Goal: Check status

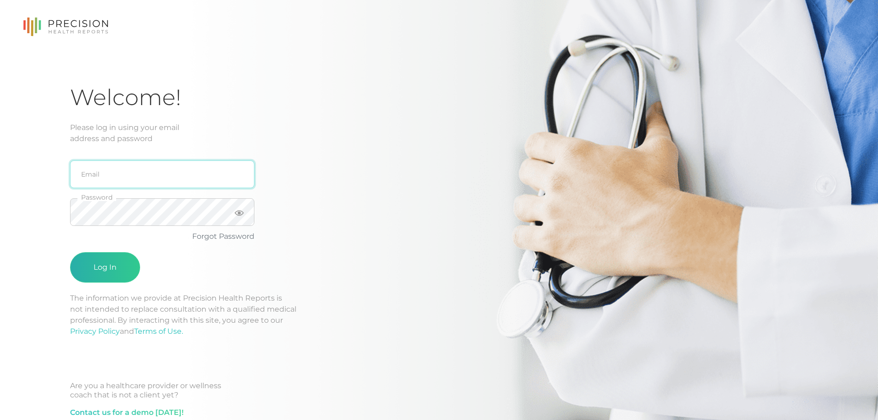
type input "[PERSON_NAME][EMAIL_ADDRESS][DOMAIN_NAME]"
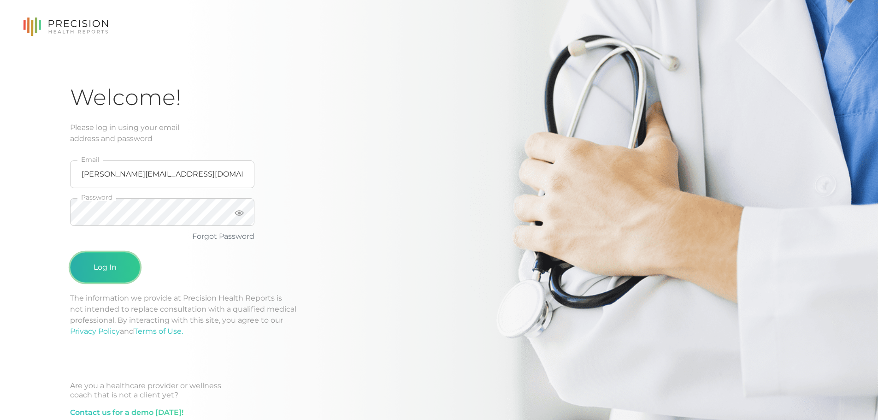
click at [119, 269] on button "Log In" at bounding box center [105, 267] width 70 height 30
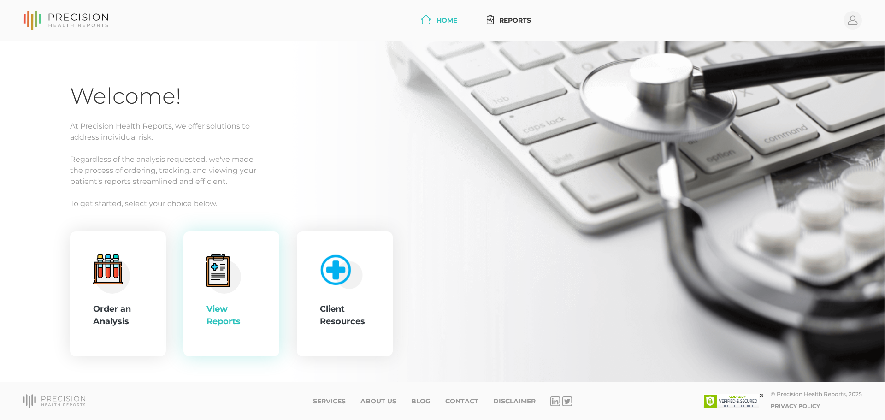
click at [241, 296] on div "View Reports" at bounding box center [231, 293] width 50 height 79
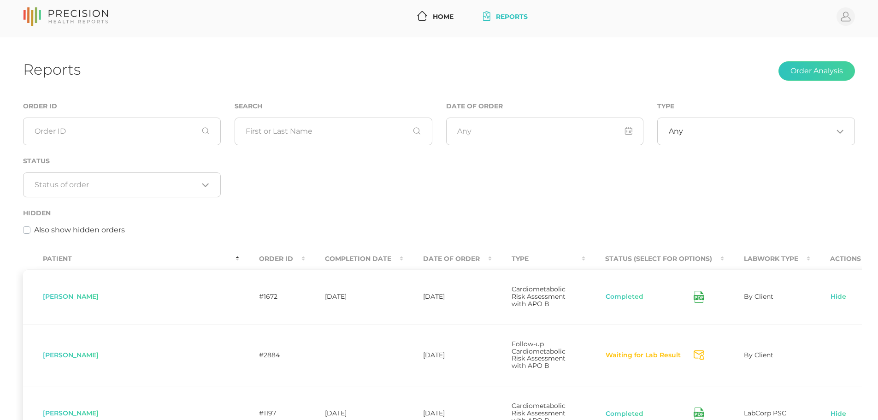
scroll to position [11, 0]
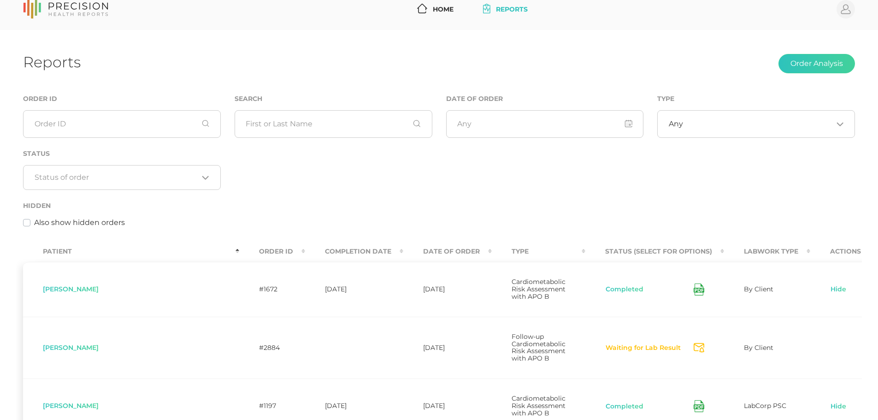
click at [305, 253] on th "Completion Date" at bounding box center [354, 251] width 98 height 21
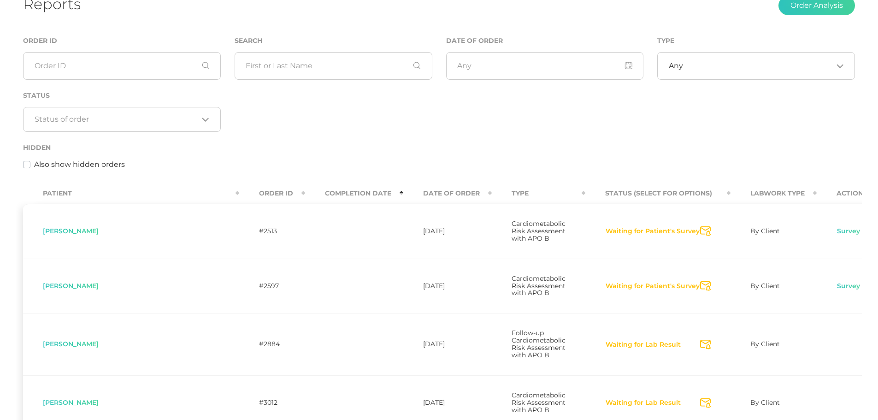
scroll to position [72, 0]
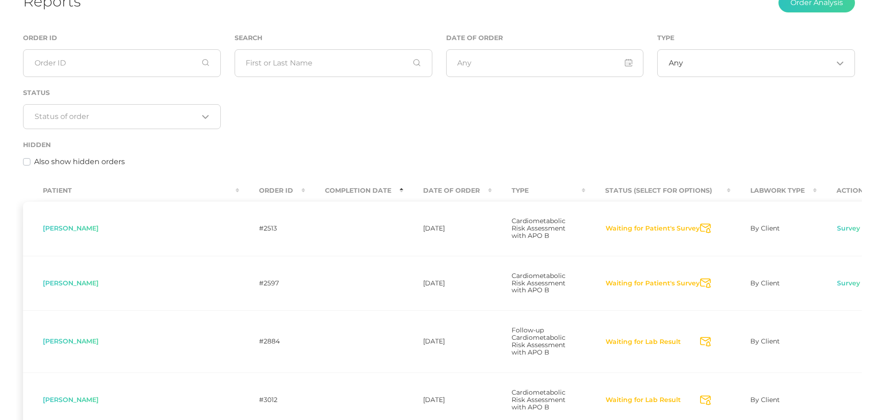
click at [403, 199] on th "Date Of Order" at bounding box center [447, 190] width 88 height 21
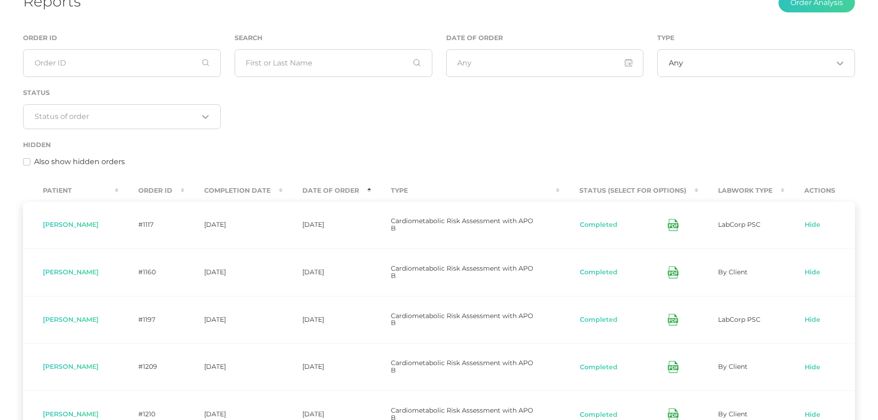
click at [282, 187] on th "Completion Date" at bounding box center [233, 190] width 98 height 21
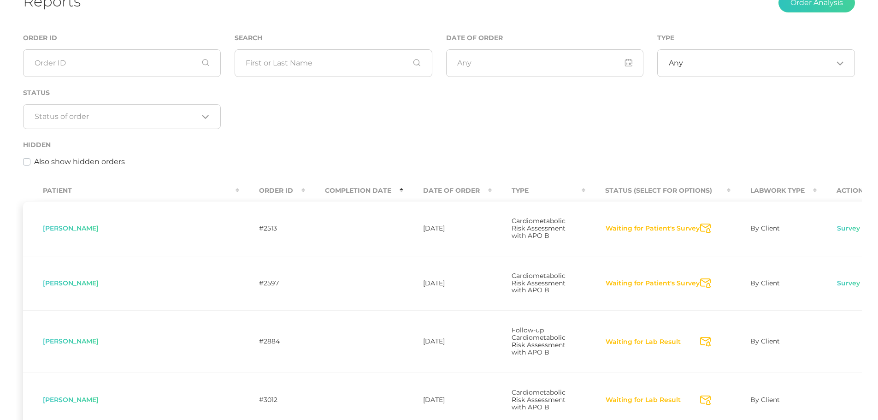
click at [305, 186] on th "Completion Date" at bounding box center [354, 190] width 98 height 21
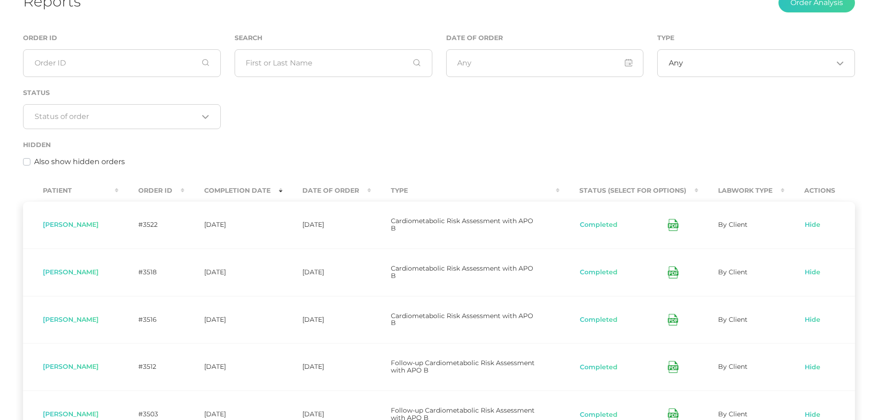
click at [678, 227] on icon at bounding box center [673, 225] width 11 height 12
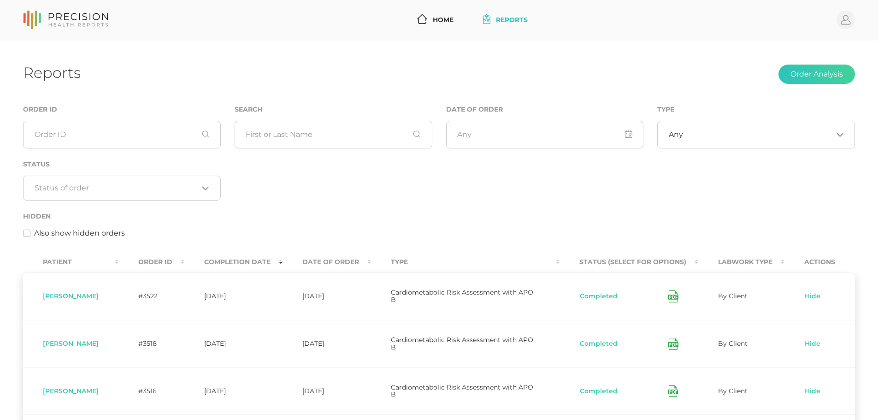
scroll to position [0, 0]
